Goal: Transaction & Acquisition: Purchase product/service

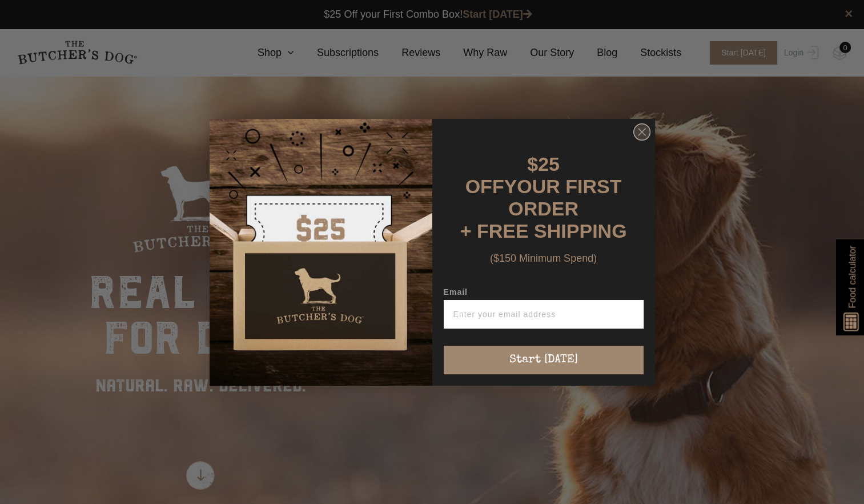
click at [640, 133] on icon "Close dialog" at bounding box center [642, 132] width 7 height 7
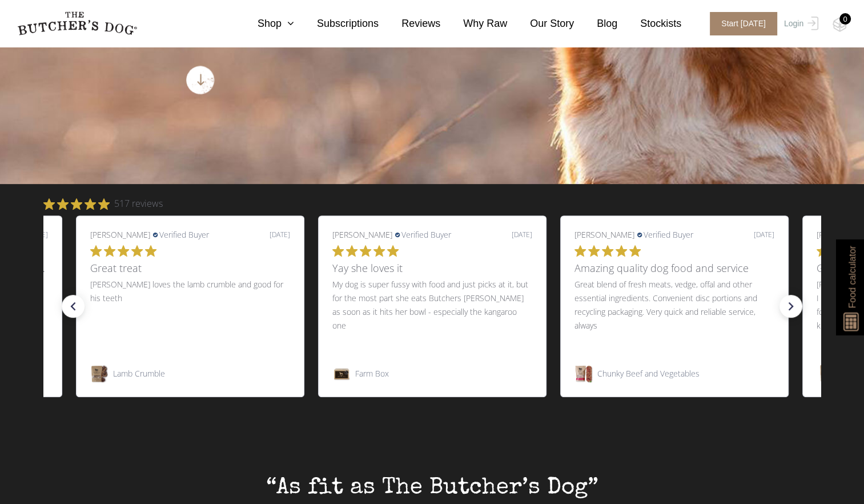
scroll to position [397, 0]
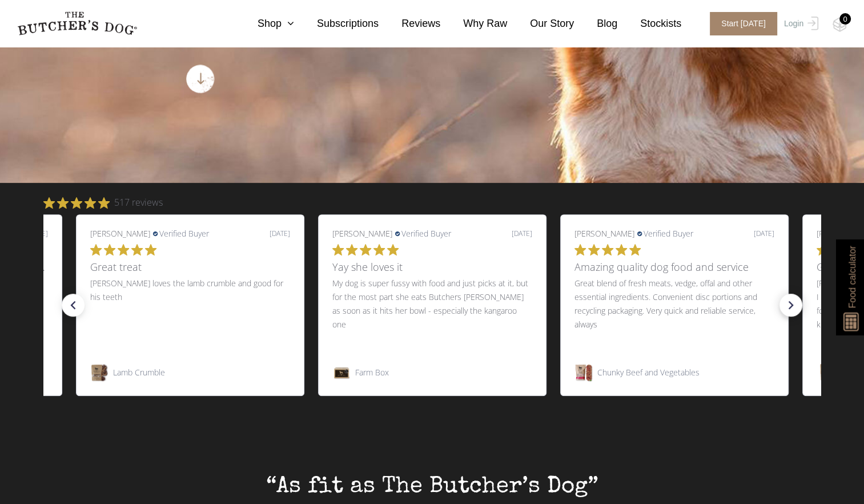
click at [788, 307] on icon "right arrow" at bounding box center [791, 305] width 16 height 16
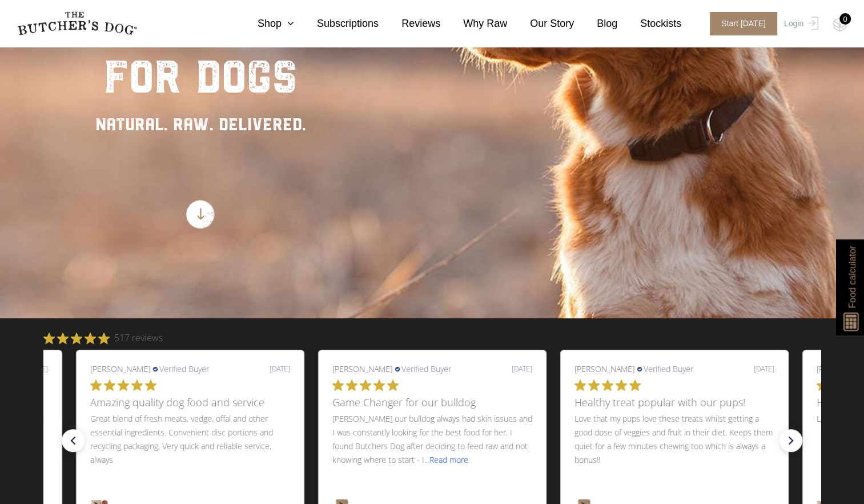
scroll to position [261, 0]
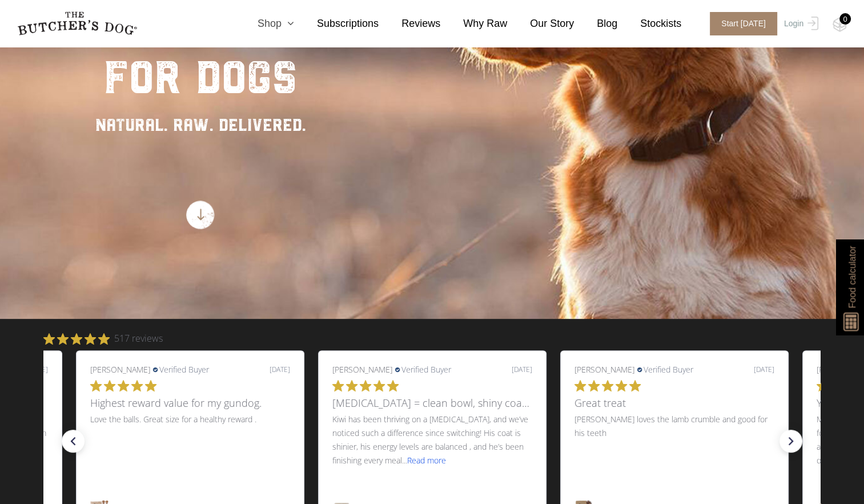
click at [283, 23] on link "Shop" at bounding box center [264, 23] width 59 height 15
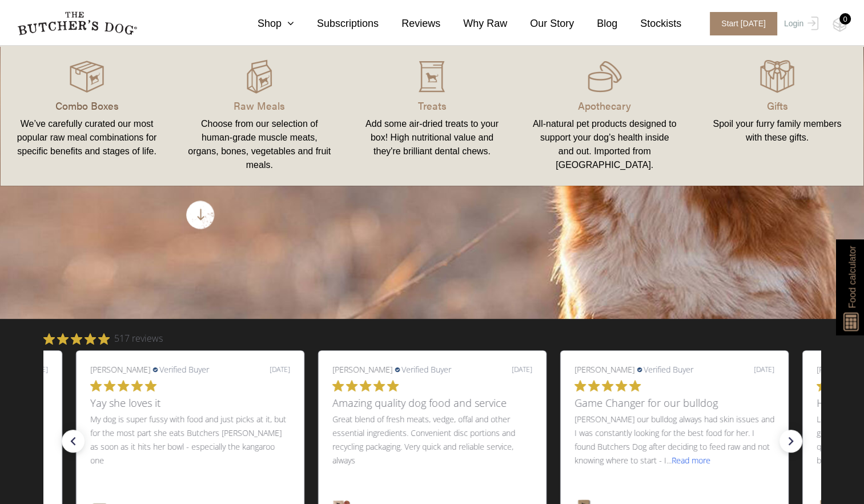
click at [79, 103] on p "Combo Boxes" at bounding box center [86, 105] width 145 height 15
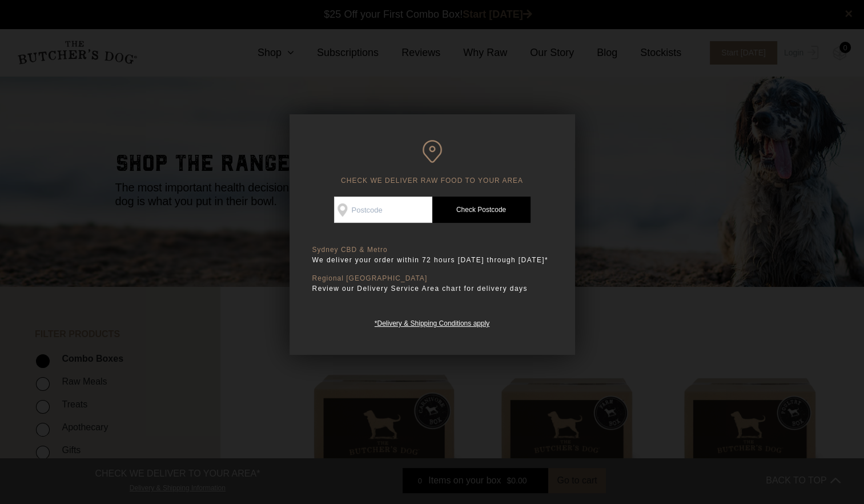
click at [350, 211] on input "Check Availability At" at bounding box center [383, 210] width 98 height 26
type input "2069"
click at [464, 211] on link "Check Postcode" at bounding box center [481, 210] width 98 height 26
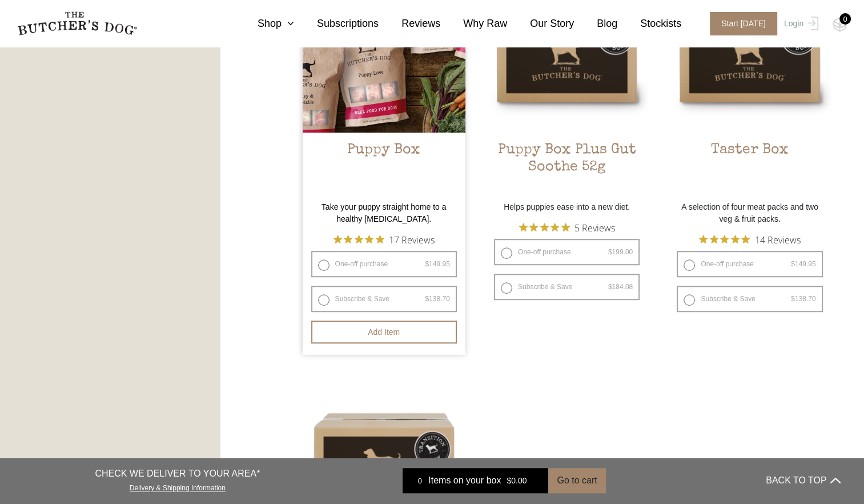
scroll to position [765, 0]
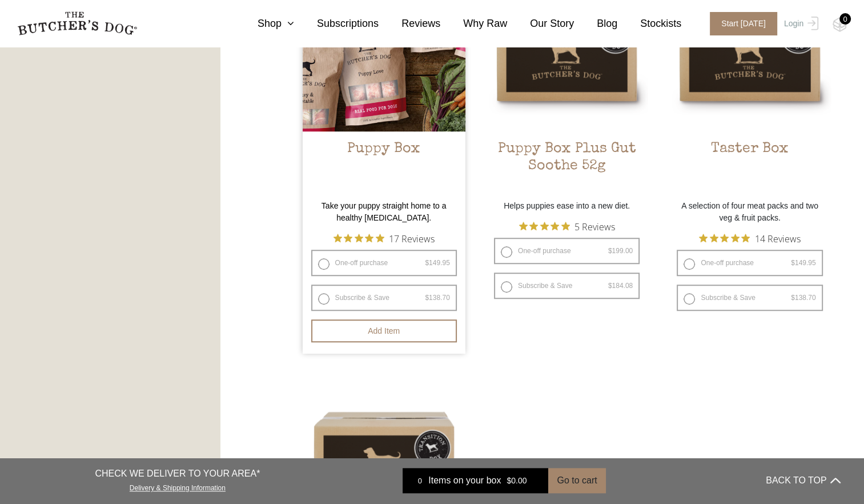
click at [370, 147] on h2 "Puppy Box" at bounding box center [384, 168] width 163 height 54
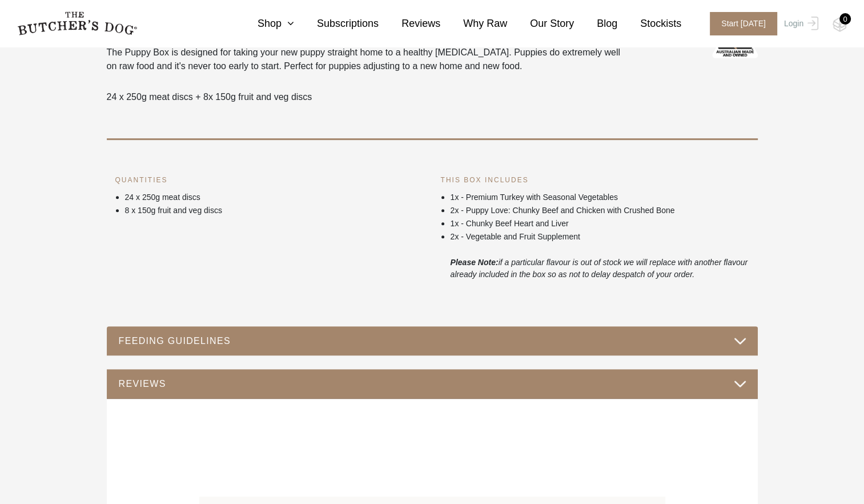
scroll to position [399, 0]
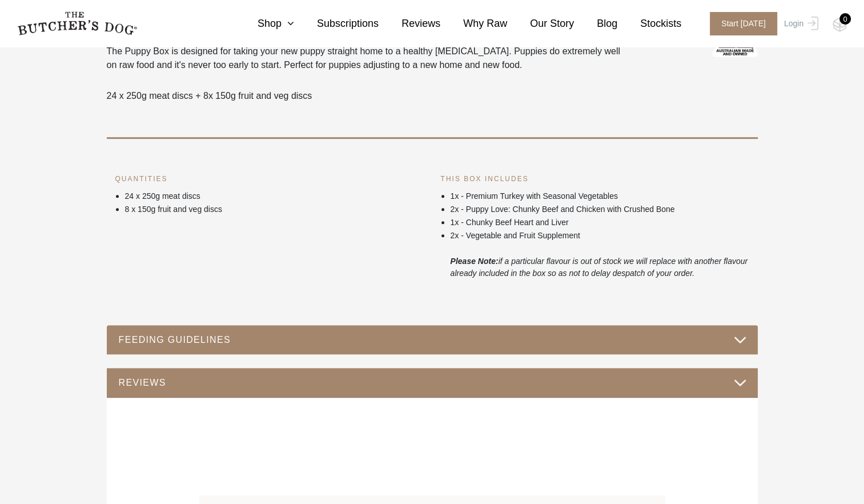
click at [542, 337] on button "FEEDING GUIDELINES" at bounding box center [432, 339] width 628 height 15
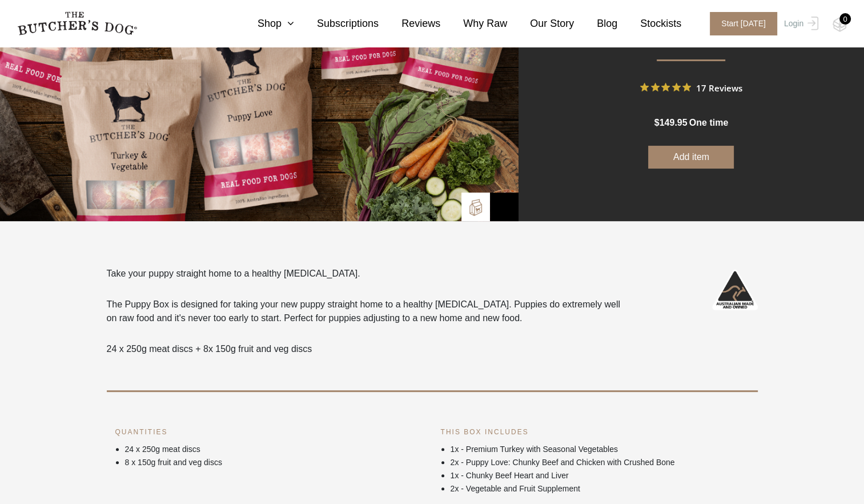
scroll to position [0, 0]
